Goal: Transaction & Acquisition: Purchase product/service

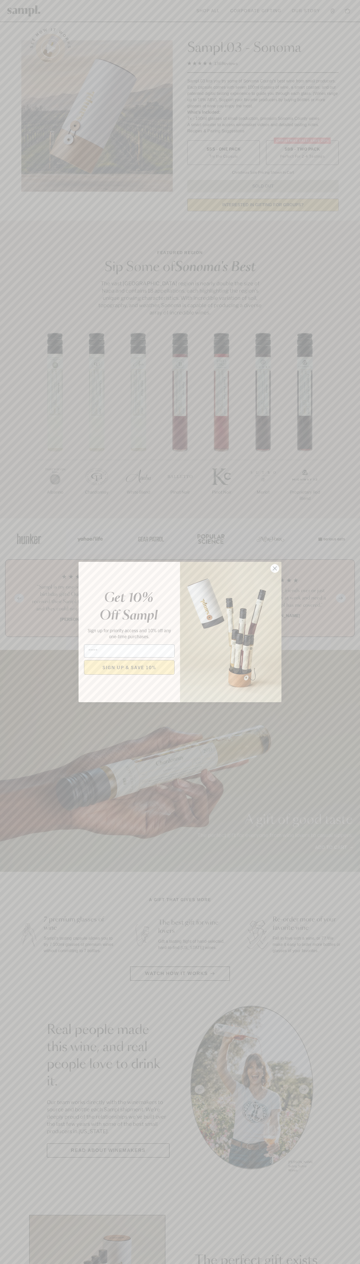
click at [275, 569] on icon "Close dialog" at bounding box center [275, 569] width 4 height 4
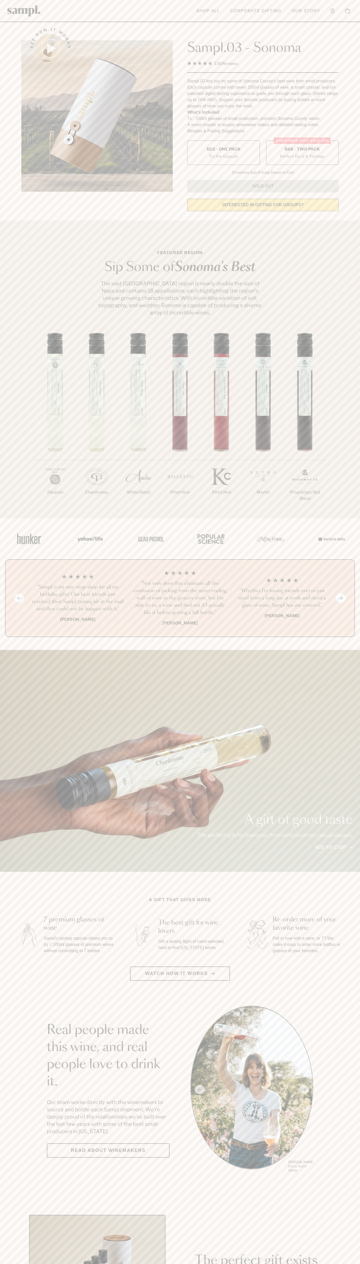
click at [302, 150] on span "$88 - Two Pack" at bounding box center [303, 149] width 36 height 6
click at [78, 598] on h3 "“Sampl is my one-stop shop for all my birthday gifts! Our best friends just rec…" at bounding box center [78, 598] width 94 height 29
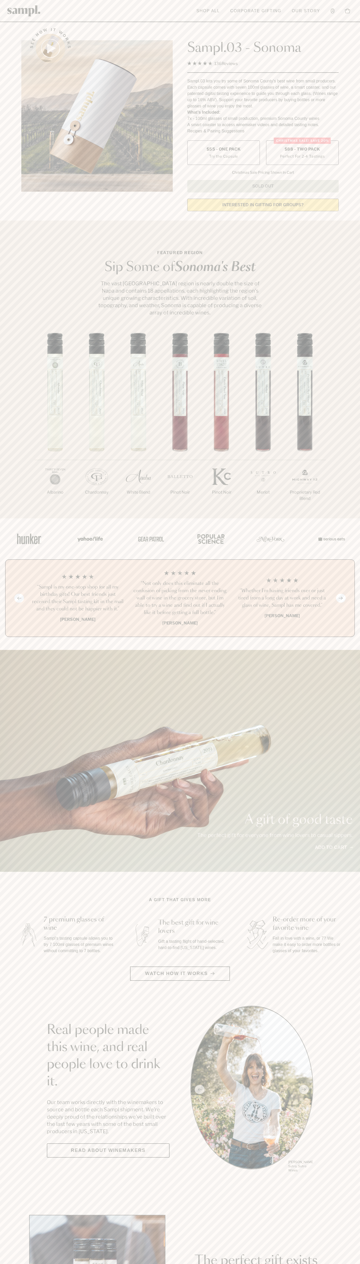
click at [293, 11] on link "Our Story" at bounding box center [306, 10] width 34 height 11
click at [336, 1264] on html "Skip to main content Toggle navigation menu Shop All Corporate Gifting Our Stor…" at bounding box center [180, 1219] width 360 height 2439
click at [15, 163] on section "See how it works Sampl.03 - Sonoma 4.9 Rated 4.9 out of 5 stars 136 Reviews Cli…" at bounding box center [180, 118] width 360 height 195
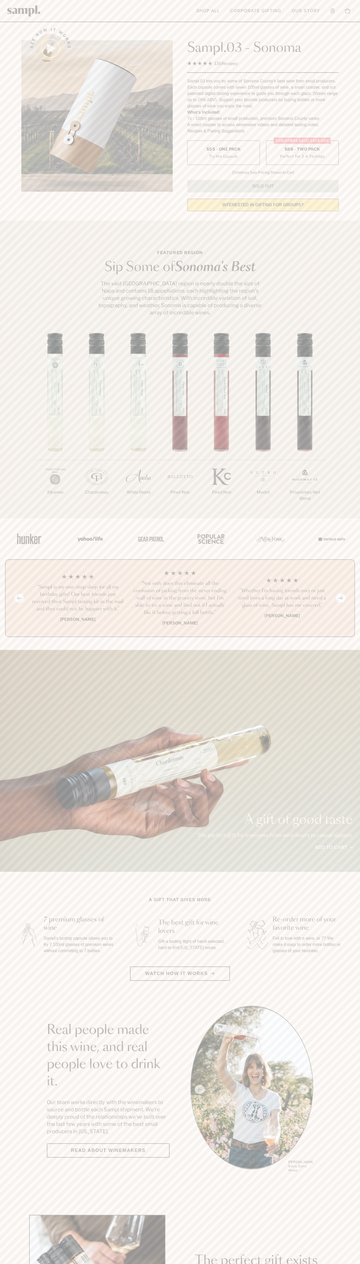
click at [302, 153] on label "Christmas SALE! Save 20% $88 - Two Pack Perfect For 2-4 Tastings" at bounding box center [302, 152] width 73 height 24
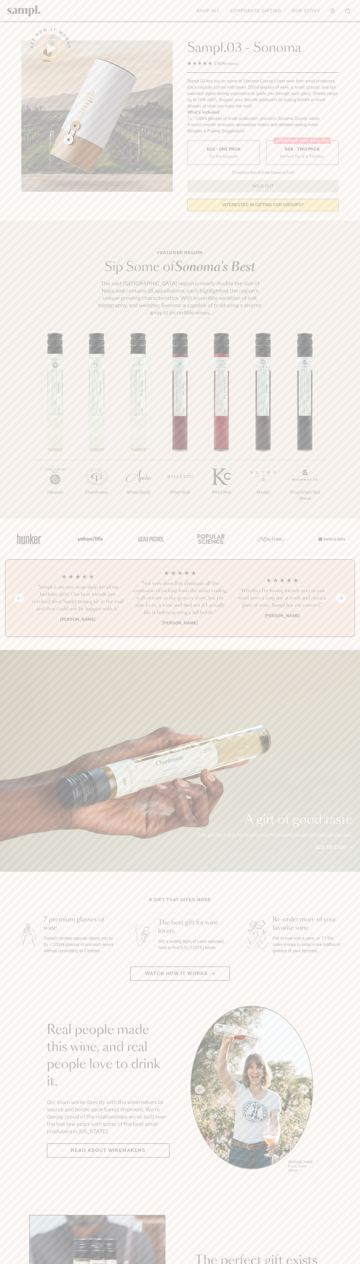
click at [78, 598] on h3 "“Sampl is my one-stop shop for all my birthday gifts! Our best friends just rec…" at bounding box center [78, 598] width 94 height 29
